Goal: Register for event/course

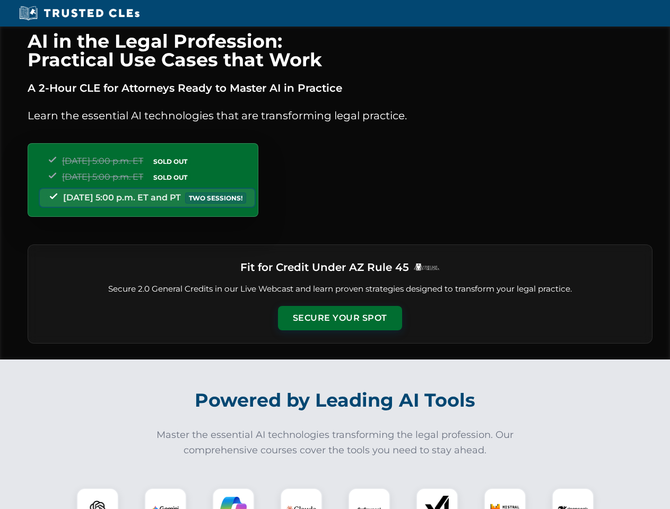
click at [339, 318] on button "Secure Your Spot" at bounding box center [340, 318] width 124 height 24
click at [98, 498] on img at bounding box center [97, 509] width 31 height 31
